Goal: Check status: Check status

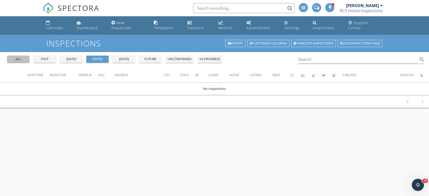
click at [20, 57] on div "all" at bounding box center [18, 59] width 18 height 5
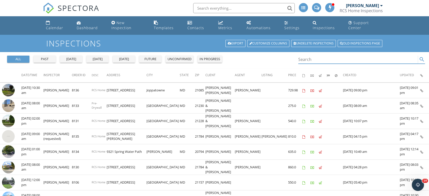
click at [326, 55] on input "Search" at bounding box center [358, 59] width 120 height 8
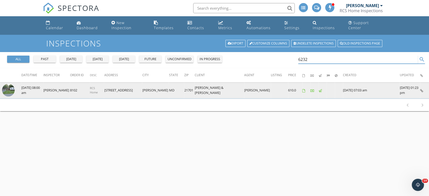
type input "6232"
click at [7, 84] on img at bounding box center [8, 90] width 13 height 13
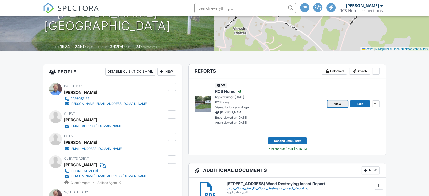
click at [335, 101] on span "View" at bounding box center [337, 103] width 7 height 5
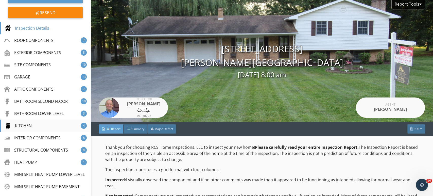
scroll to position [56, 0]
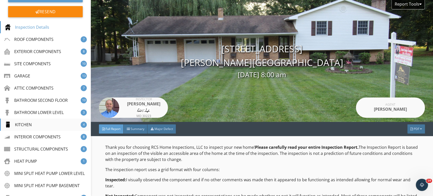
click at [31, 127] on div "KITCHEN" at bounding box center [18, 125] width 27 height 6
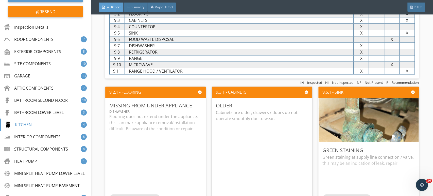
scroll to position [4400, 0]
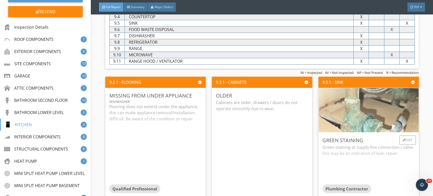
click at [355, 130] on img at bounding box center [368, 110] width 147 height 110
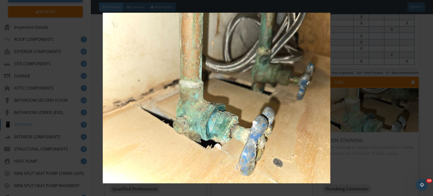
click at [292, 128] on img at bounding box center [217, 98] width 396 height 171
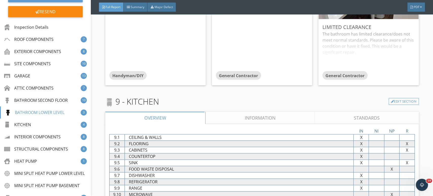
scroll to position [4259, 0]
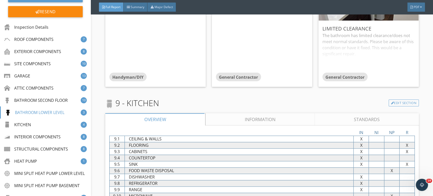
click at [284, 121] on link "Information" at bounding box center [260, 119] width 109 height 12
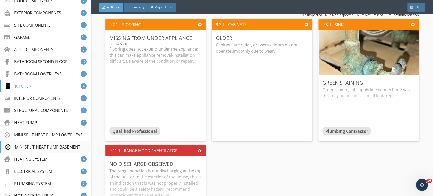
scroll to position [141, 0]
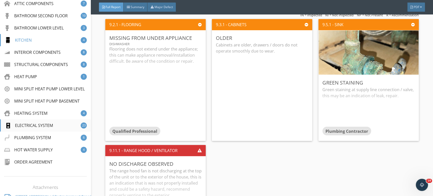
click at [31, 128] on div "ELECTRICAL SYSTEM" at bounding box center [29, 125] width 48 height 6
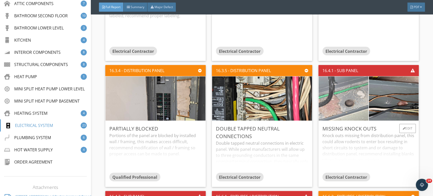
scroll to position [6580, 0]
